Goal: Transaction & Acquisition: Purchase product/service

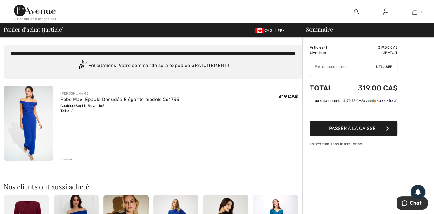
click at [30, 116] on img at bounding box center [29, 123] width 50 height 75
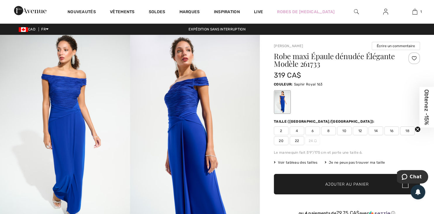
click at [76, 105] on img at bounding box center [65, 132] width 130 height 195
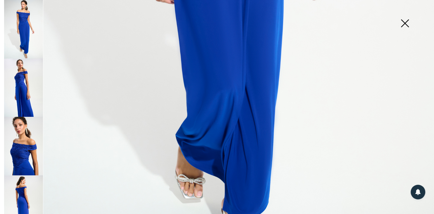
scroll to position [381, 0]
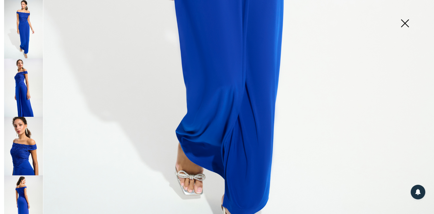
click at [23, 193] on img at bounding box center [23, 204] width 39 height 58
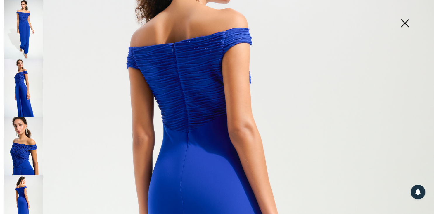
scroll to position [106, 0]
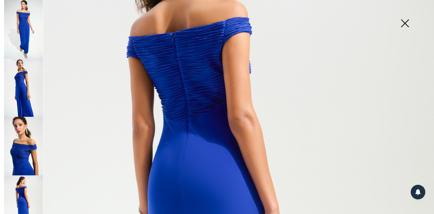
click at [405, 19] on img at bounding box center [404, 24] width 29 height 30
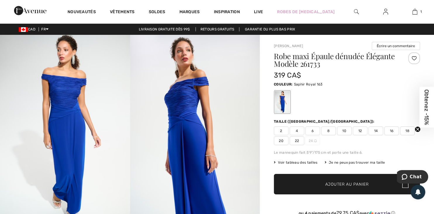
click at [313, 161] on span "Voir tableau des tailles" at bounding box center [296, 162] width 44 height 5
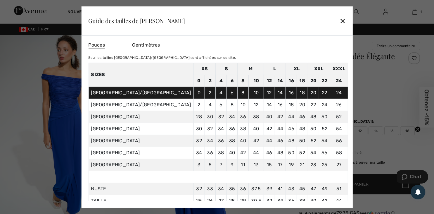
click at [339, 18] on div "✕" at bounding box center [342, 21] width 6 height 12
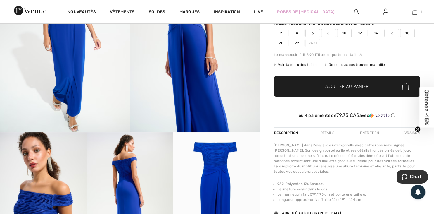
scroll to position [113, 0]
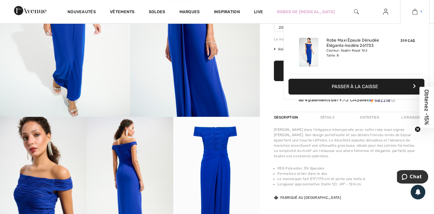
click at [416, 14] on img at bounding box center [414, 11] width 5 height 7
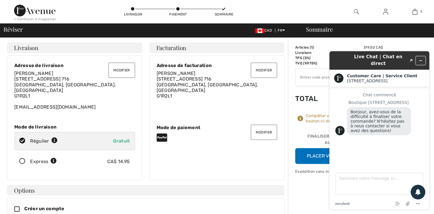
click at [423, 56] on button "Réduire le widget" at bounding box center [420, 60] width 9 height 8
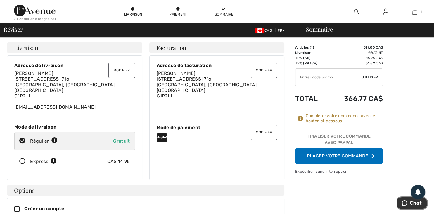
scroll to position [203, 0]
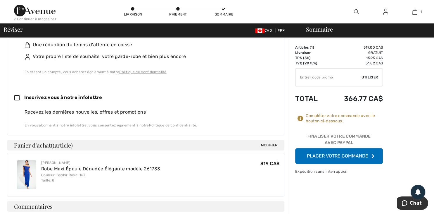
click at [338, 157] on button "Placer votre commande" at bounding box center [339, 156] width 88 height 16
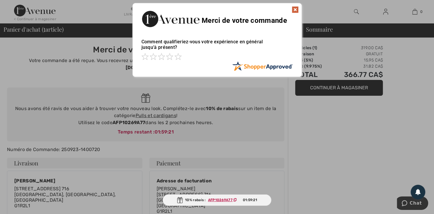
click at [295, 10] on img at bounding box center [295, 9] width 7 height 7
